Goal: Information Seeking & Learning: Learn about a topic

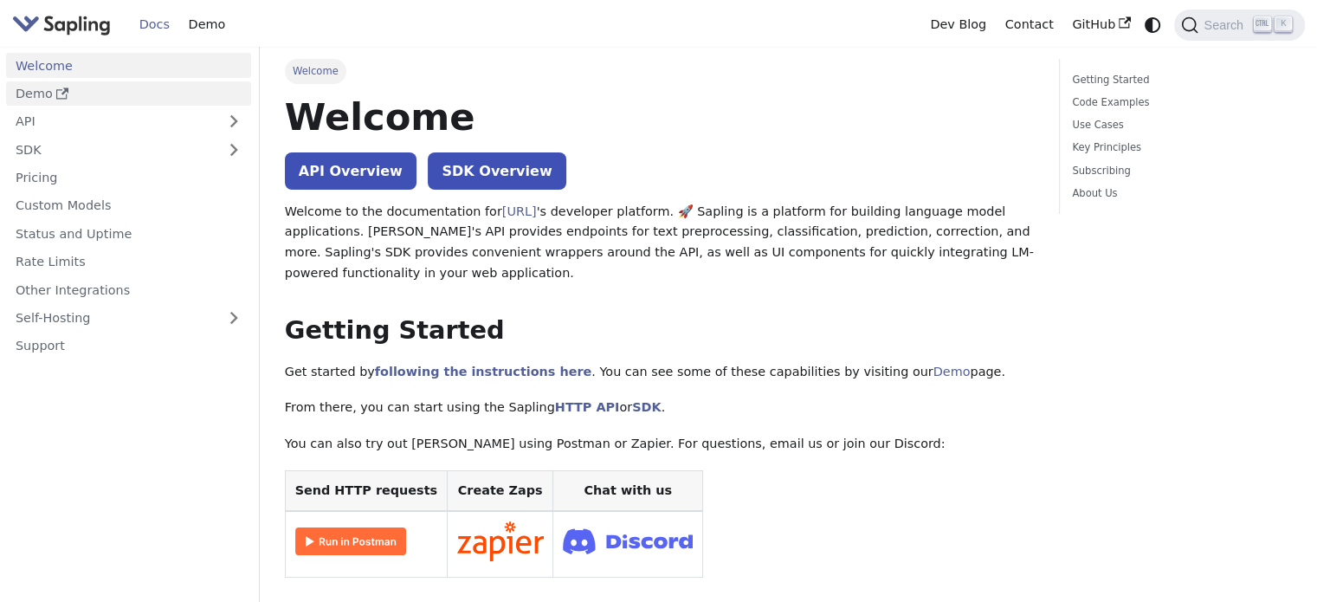
click at [127, 96] on link "Demo" at bounding box center [128, 93] width 245 height 25
